Goal: Information Seeking & Learning: Learn about a topic

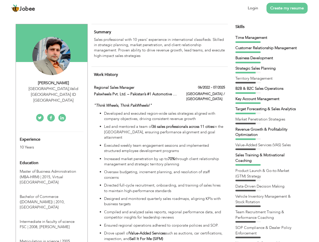
click at [51, 89] on div "[GEOGRAPHIC_DATA] , Valid [GEOGRAPHIC_DATA] ID [GEOGRAPHIC_DATA]" at bounding box center [54, 94] width 68 height 17
click at [53, 83] on div "[PERSON_NAME]" at bounding box center [54, 83] width 68 height 6
click at [53, 89] on div "[GEOGRAPHIC_DATA] , Valid [GEOGRAPHIC_DATA] ID [GEOGRAPHIC_DATA]" at bounding box center [54, 94] width 68 height 17
click at [51, 132] on div "Experience 10 Years" at bounding box center [46, 141] width 60 height 18
click at [46, 145] on div "10 Years" at bounding box center [46, 148] width 52 height 6
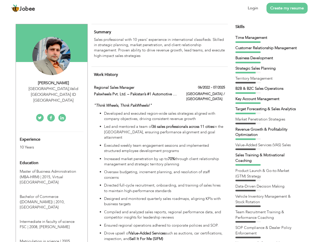
click at [51, 158] on div "Education" at bounding box center [46, 163] width 60 height 10
click at [51, 169] on span "Master of Business Administration (MBA-HRM) | 2015," at bounding box center [48, 174] width 56 height 10
click at [51, 194] on span "Bachelor of Commerce ([DOMAIN_NAME]) | 2010," at bounding box center [42, 199] width 45 height 10
click at [51, 219] on span "Intermediate in faculty of science FSC | 2008," at bounding box center [47, 224] width 55 height 10
click at [51, 239] on span "Matriculation in science | 2005," at bounding box center [45, 241] width 51 height 5
